Goal: Find specific page/section: Find specific page/section

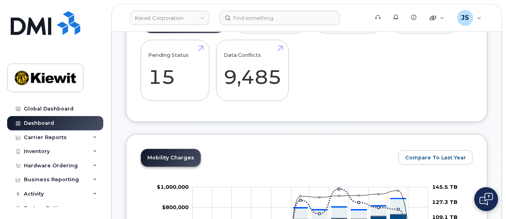
scroll to position [8, 0]
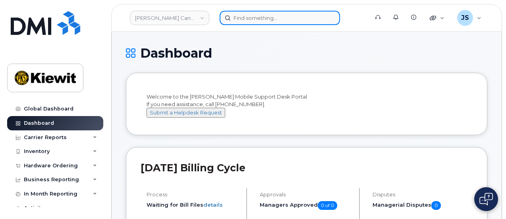
click at [260, 17] on input at bounding box center [279, 18] width 120 height 14
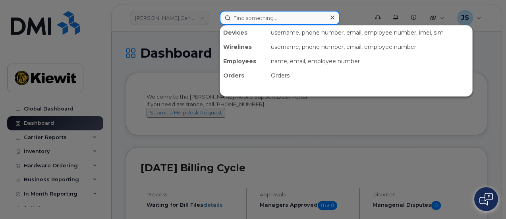
click at [270, 23] on input at bounding box center [279, 18] width 120 height 14
paste input "491619"
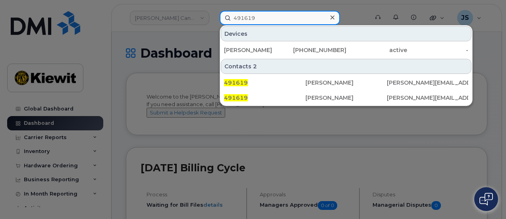
type input "491619"
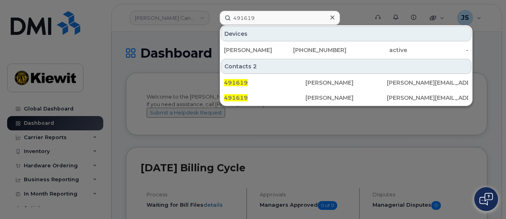
click at [331, 17] on icon at bounding box center [332, 17] width 4 height 4
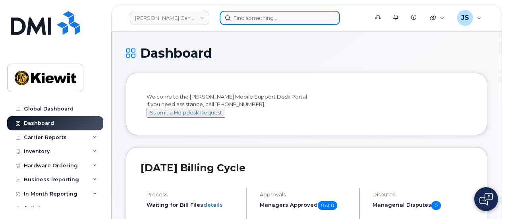
click at [303, 17] on input at bounding box center [279, 18] width 120 height 14
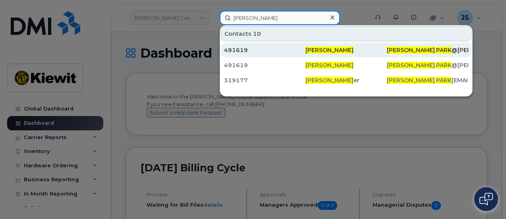
type input "thomas park"
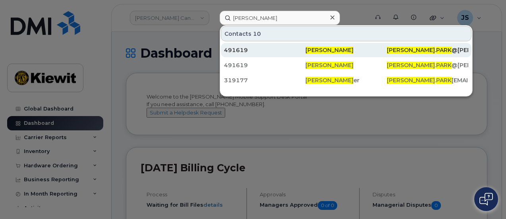
click at [290, 49] on div "491619" at bounding box center [264, 50] width 81 height 8
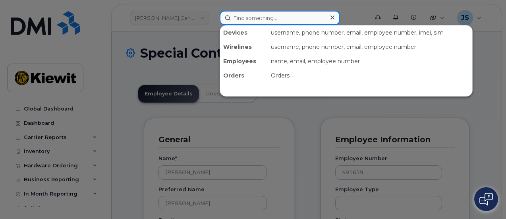
click at [248, 23] on input at bounding box center [279, 18] width 120 height 14
paste input "491619"
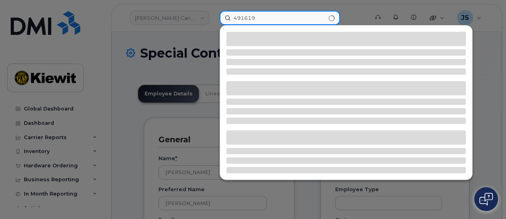
type input "491619"
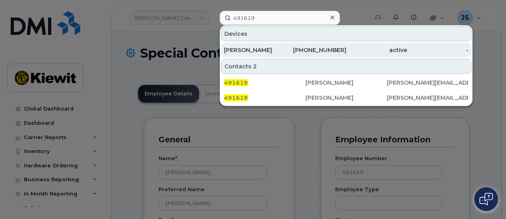
click at [346, 45] on div "[PHONE_NUMBER]" at bounding box center [376, 50] width 61 height 14
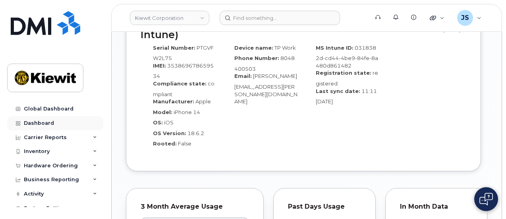
scroll to position [754, 0]
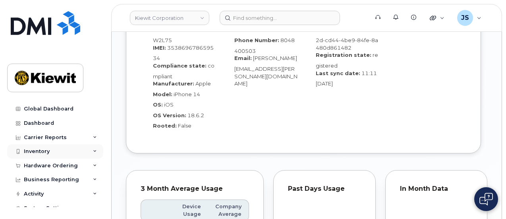
click at [51, 153] on div "Inventory" at bounding box center [55, 151] width 96 height 14
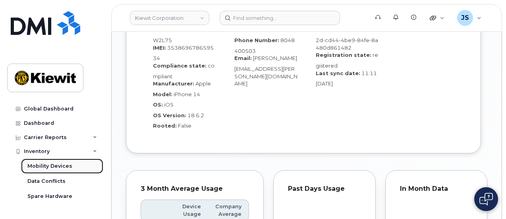
click at [56, 163] on div "Mobility Devices" at bounding box center [49, 165] width 45 height 7
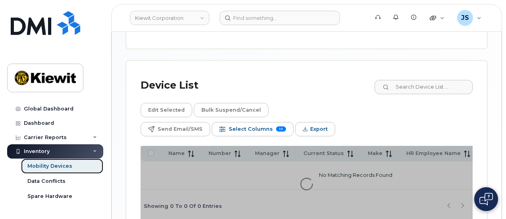
scroll to position [416, 0]
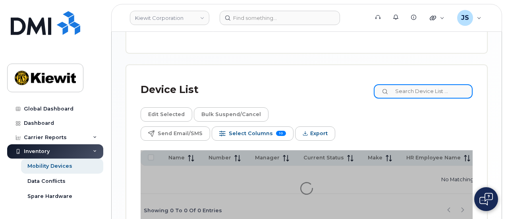
click at [413, 84] on input at bounding box center [422, 91] width 99 height 14
paste input "491619"
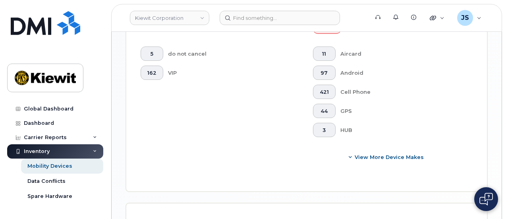
scroll to position [436, 0]
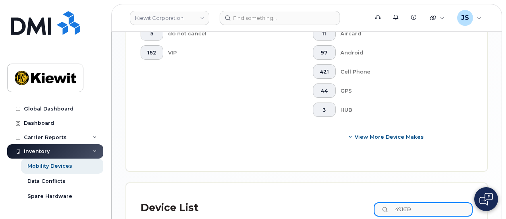
type input "491619"
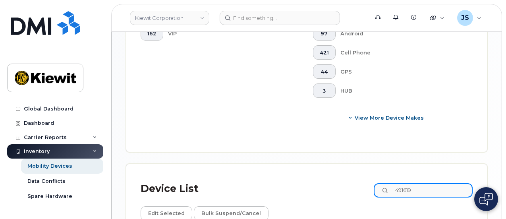
scroll to position [464, 0]
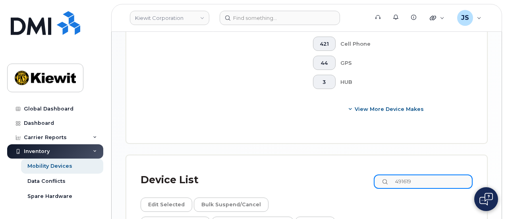
drag, startPoint x: 436, startPoint y: 62, endPoint x: 371, endPoint y: 63, distance: 64.7
click at [371, 169] on div "Device List 491619" at bounding box center [306, 179] width 332 height 21
click at [422, 174] on input "491619" at bounding box center [422, 181] width 99 height 14
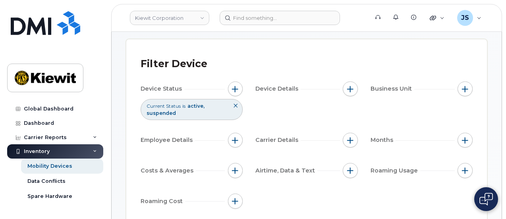
scroll to position [67, 0]
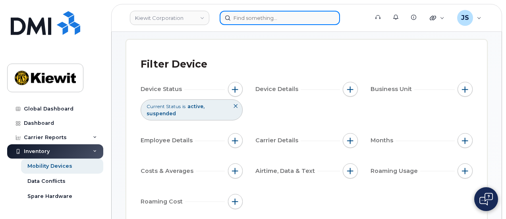
click at [274, 13] on input at bounding box center [279, 18] width 120 height 14
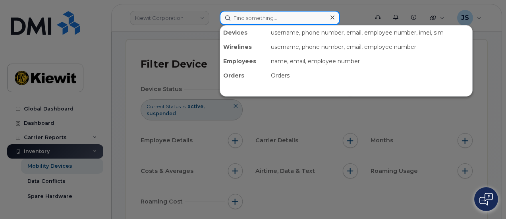
paste input "491619"
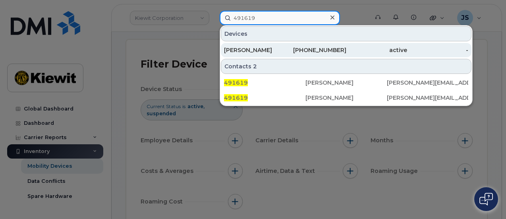
type input "491619"
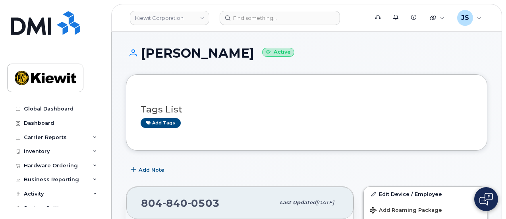
click at [203, 53] on h1 "[PERSON_NAME] Active" at bounding box center [306, 53] width 361 height 14
drag, startPoint x: 291, startPoint y: 54, endPoint x: 129, endPoint y: 56, distance: 161.5
click at [129, 56] on h1 "GREGORY PITTMAN JR Active" at bounding box center [306, 53] width 361 height 14
copy h1 "GREGORY PITTMAN JR"
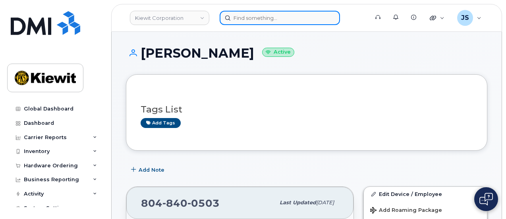
drag, startPoint x: 406, startPoint y: 0, endPoint x: 315, endPoint y: 22, distance: 94.1
click at [315, 22] on input at bounding box center [279, 18] width 120 height 14
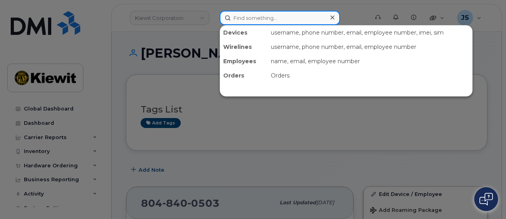
paste input "GREGORY PITTMAN JR"
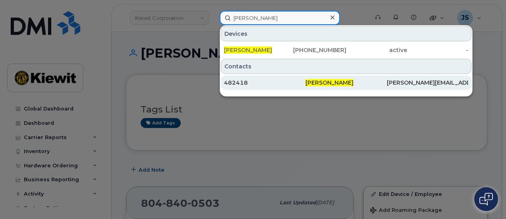
type input "GREGORY PITTMAN JR"
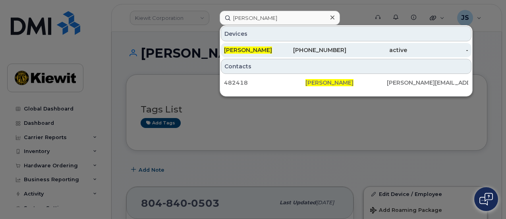
click at [306, 47] on div "804-840-0503" at bounding box center [315, 50] width 61 height 8
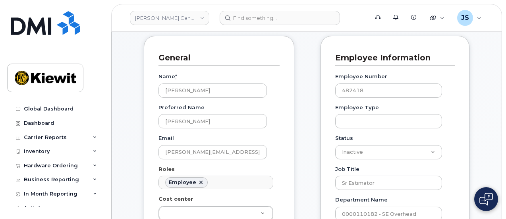
scroll to position [79, 0]
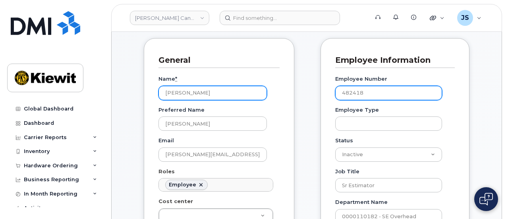
drag, startPoint x: 368, startPoint y: 92, endPoint x: 254, endPoint y: 90, distance: 114.7
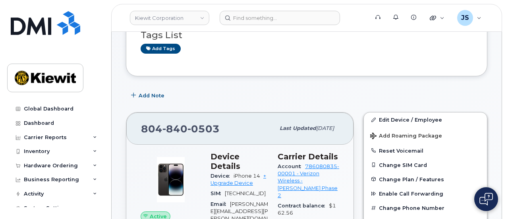
scroll to position [79, 0]
